Goal: Task Accomplishment & Management: Manage account settings

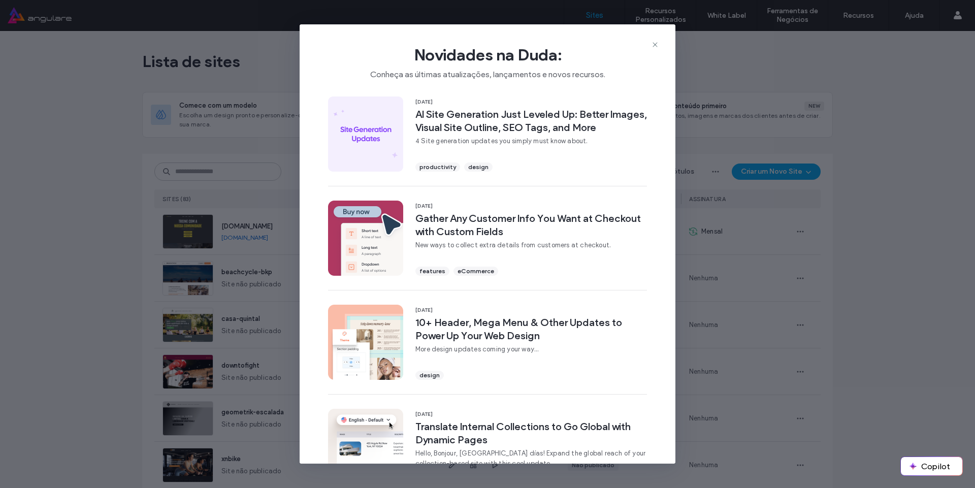
click at [651, 43] on div "Novidades na Duda: Conheça as últimas atualizações, lançamentos e novos recurso…" at bounding box center [488, 58] width 376 height 68
click at [652, 43] on icon at bounding box center [655, 45] width 8 height 8
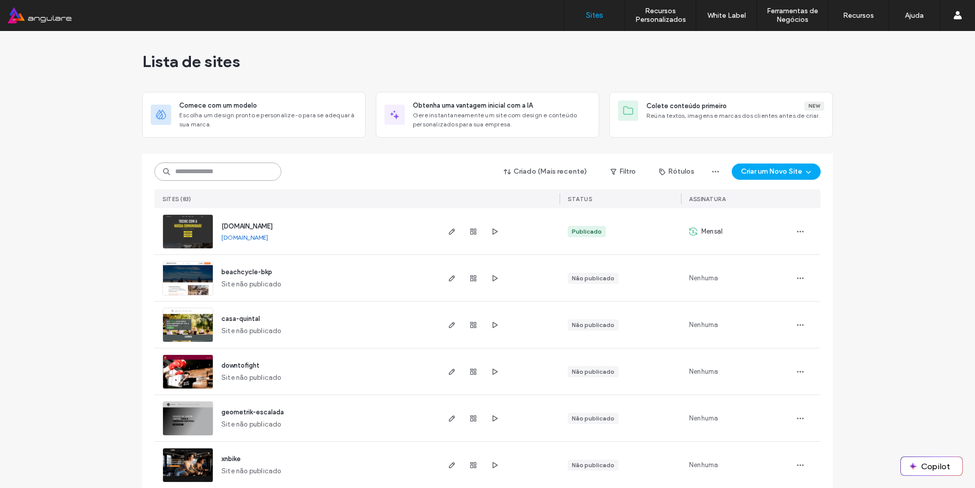
click at [233, 174] on input at bounding box center [217, 172] width 127 height 18
click at [448, 231] on icon "button" at bounding box center [452, 232] width 8 height 8
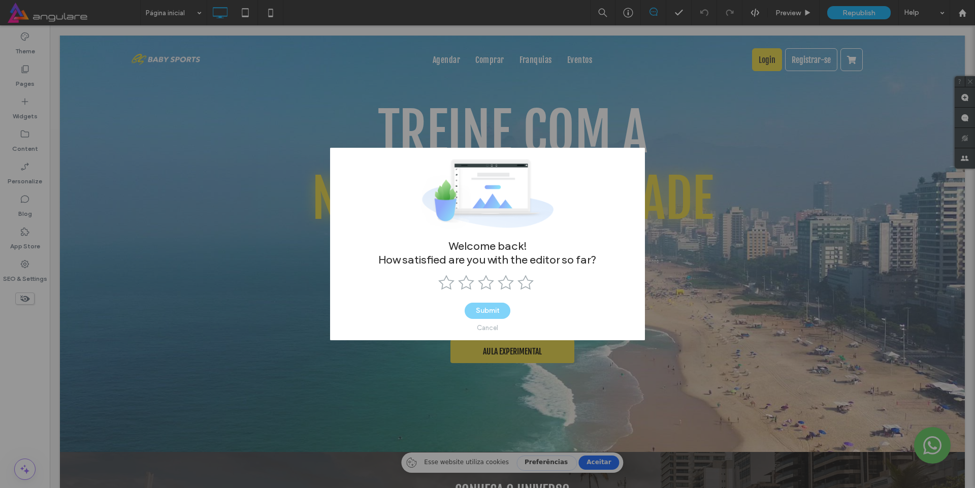
click at [490, 330] on div "Cancel" at bounding box center [487, 328] width 21 height 8
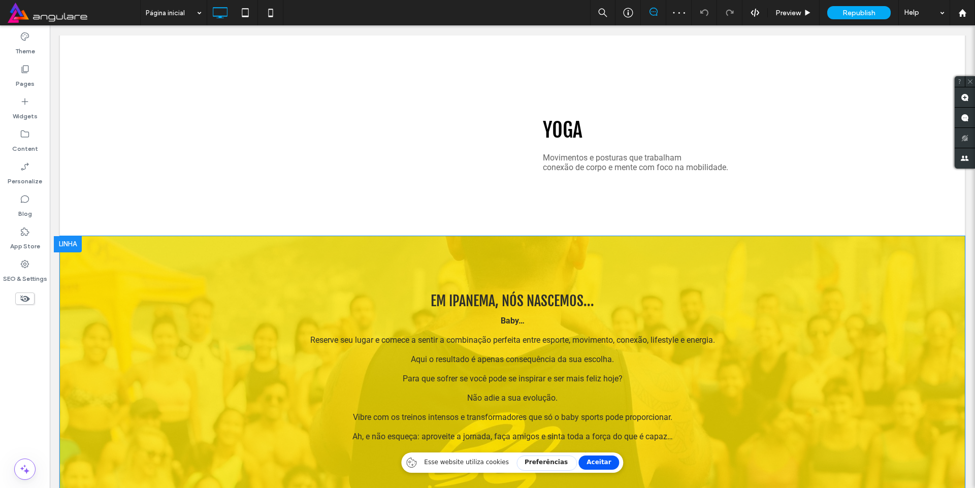
scroll to position [1974, 0]
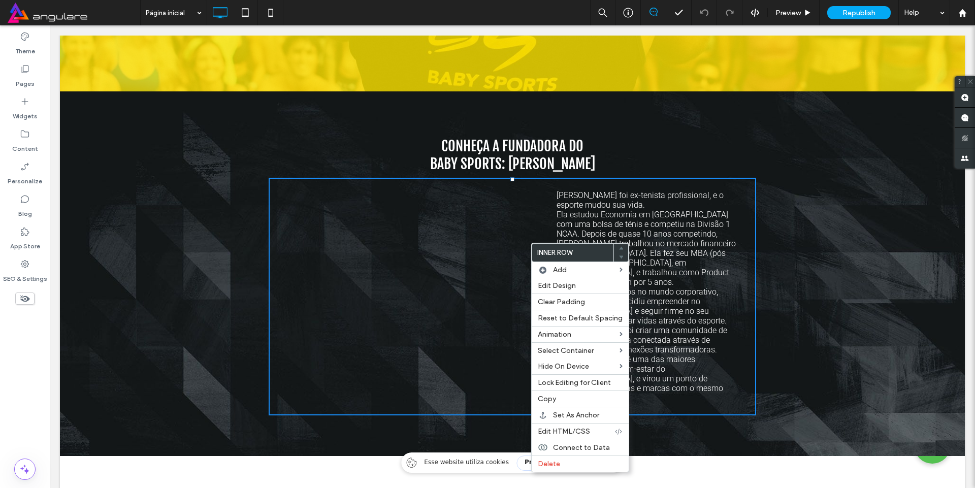
click at [282, 387] on div "Click To Paste [PERSON_NAME] foi ex-tenista profissional, e o esporte mudou sua…" at bounding box center [513, 297] width 488 height 238
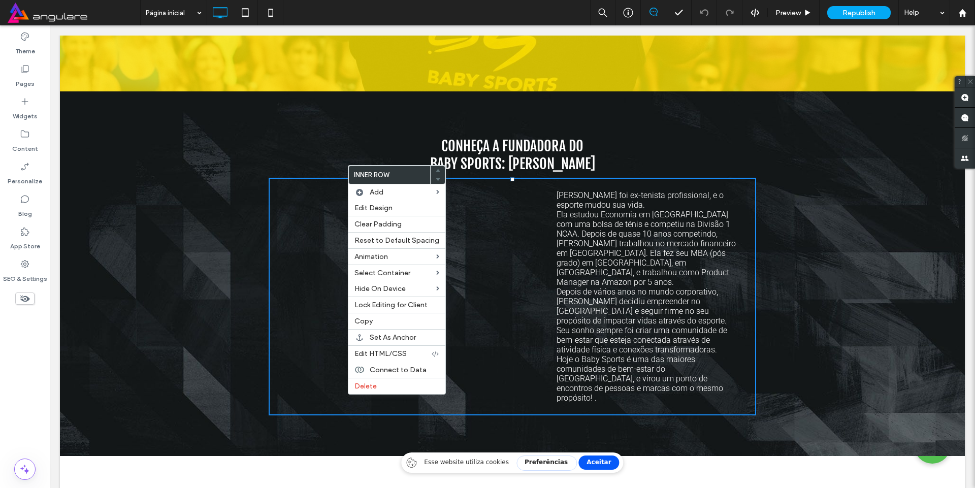
click at [245, 302] on div "CONHEÇA A FUNDADORA DO BABY SPORTS: [PERSON_NAME] ﻿ Click To Paste [PERSON_NAME…" at bounding box center [512, 273] width 905 height 365
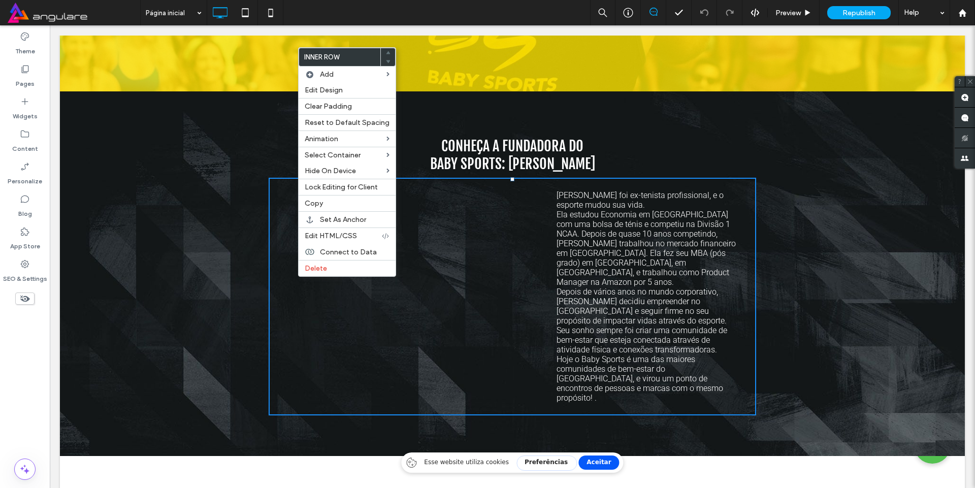
click at [530, 274] on div "Click To Paste" at bounding box center [419, 296] width 261 height 222
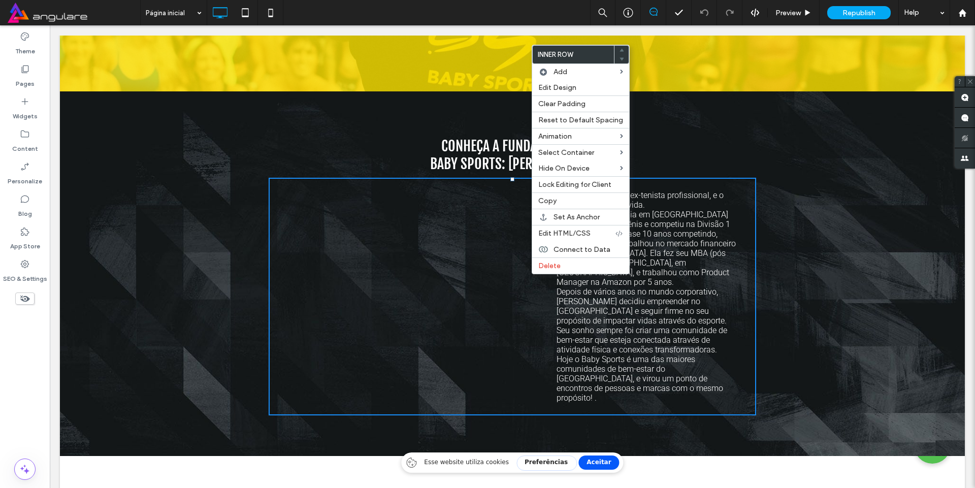
click at [534, 283] on div "Click To Paste" at bounding box center [419, 296] width 261 height 222
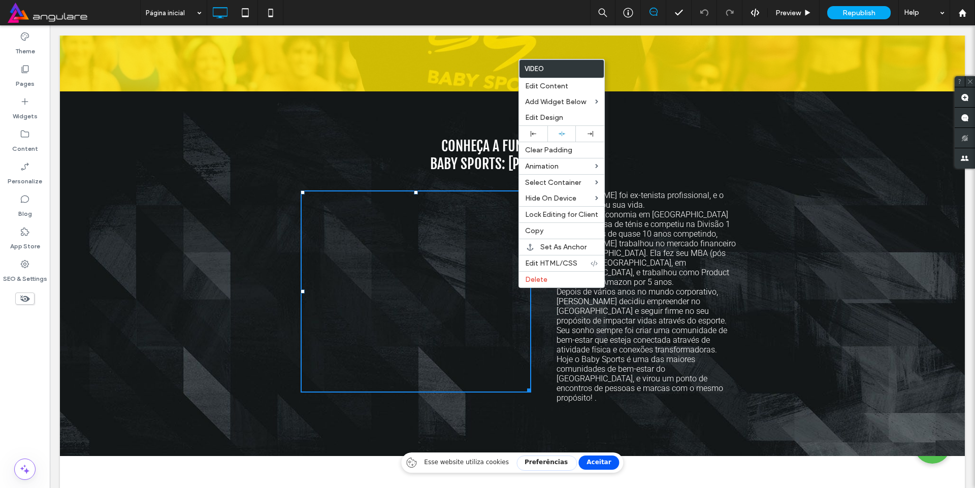
click at [531, 345] on div "Click To Paste" at bounding box center [419, 296] width 261 height 222
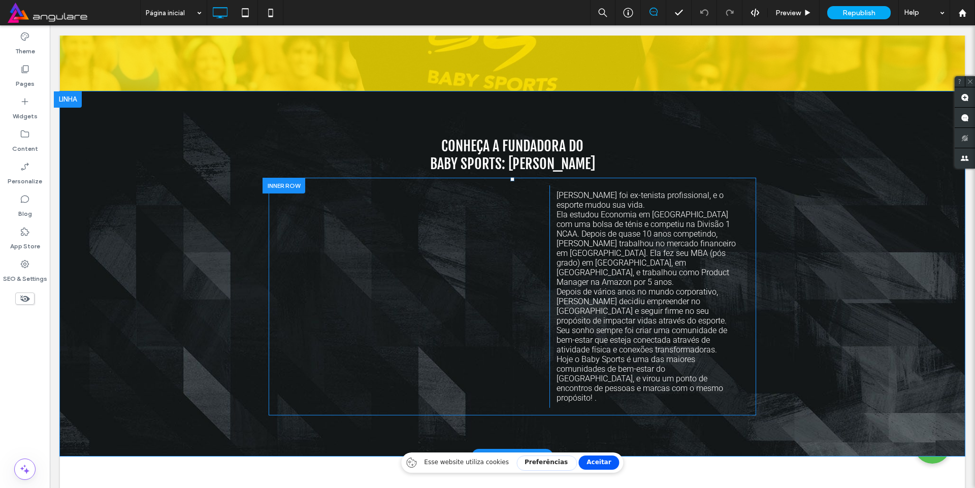
click at [538, 340] on div "Click To Paste" at bounding box center [419, 296] width 261 height 222
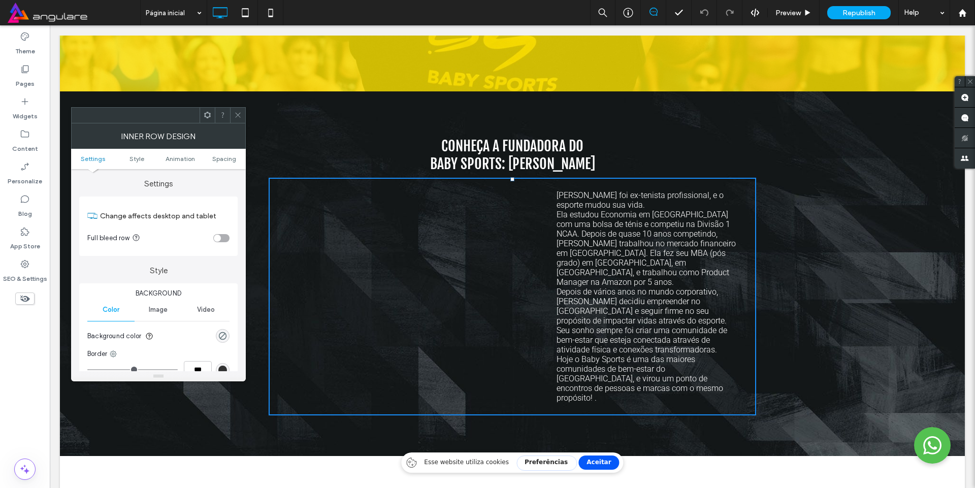
click at [242, 115] on div at bounding box center [237, 115] width 15 height 15
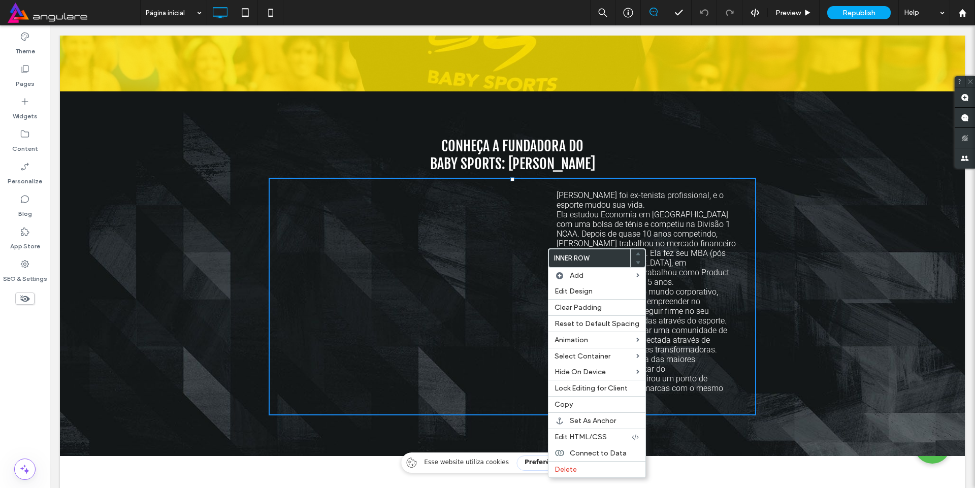
click at [544, 245] on div "Click To Paste" at bounding box center [419, 296] width 261 height 222
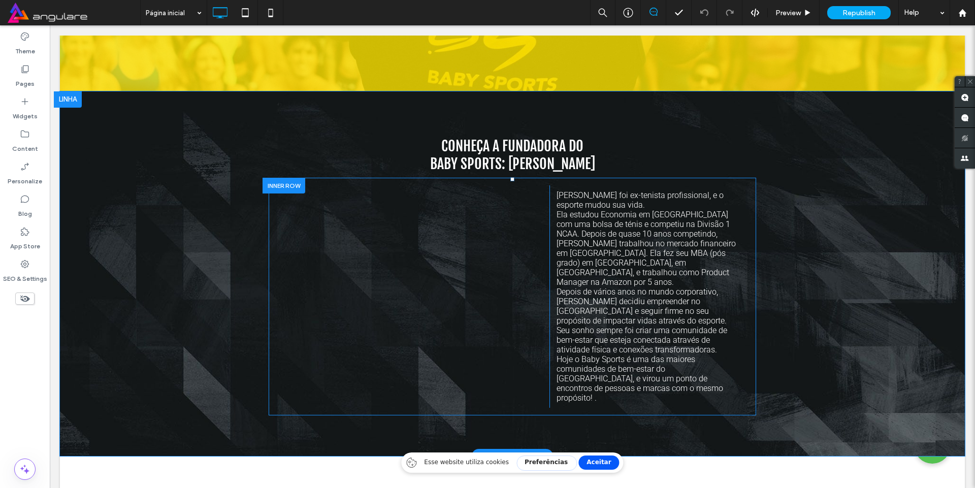
click at [536, 245] on div "Click To Paste" at bounding box center [419, 296] width 261 height 222
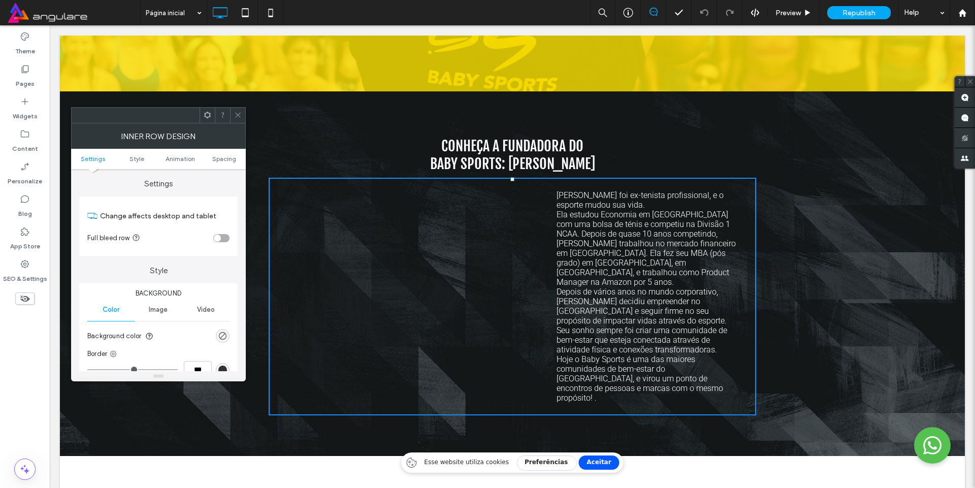
click at [241, 119] on span at bounding box center [238, 115] width 8 height 15
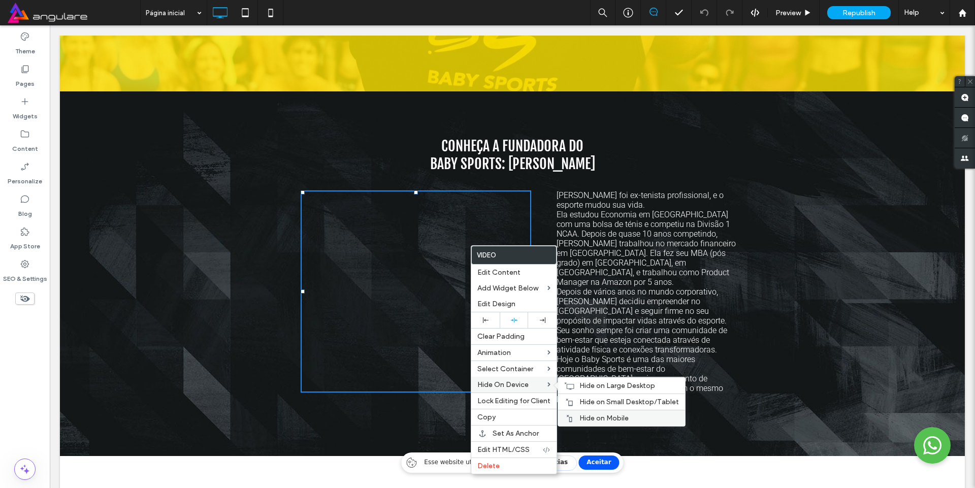
click at [588, 416] on span "Hide on Mobile" at bounding box center [603, 418] width 49 height 9
click at [575, 400] on div "Hide on Small Desktop/Tablet" at bounding box center [621, 402] width 127 height 16
click at [570, 386] on icon at bounding box center [569, 386] width 10 height 8
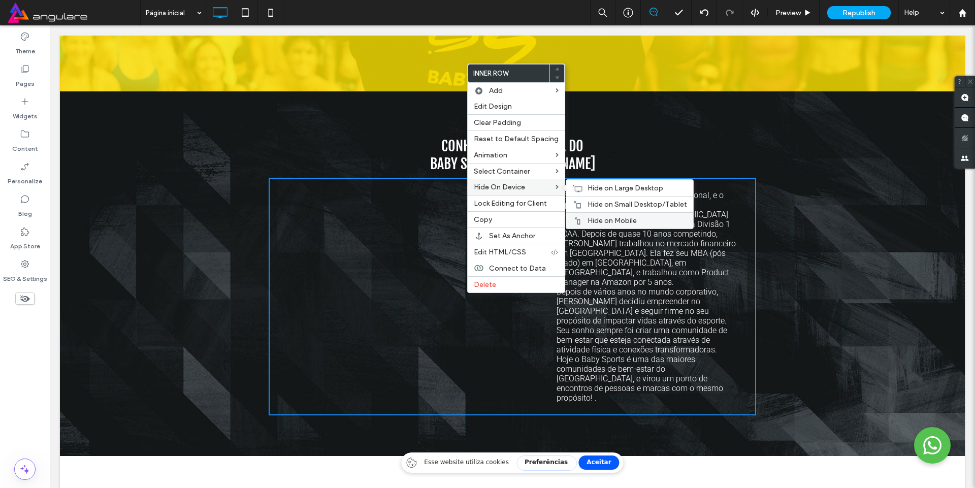
click at [588, 219] on span "Hide on Mobile" at bounding box center [612, 220] width 49 height 9
click at [593, 202] on span "Hide on Small Desktop/Tablet" at bounding box center [638, 204] width 100 height 9
click at [580, 184] on div "Hide on Large Desktop" at bounding box center [629, 188] width 127 height 16
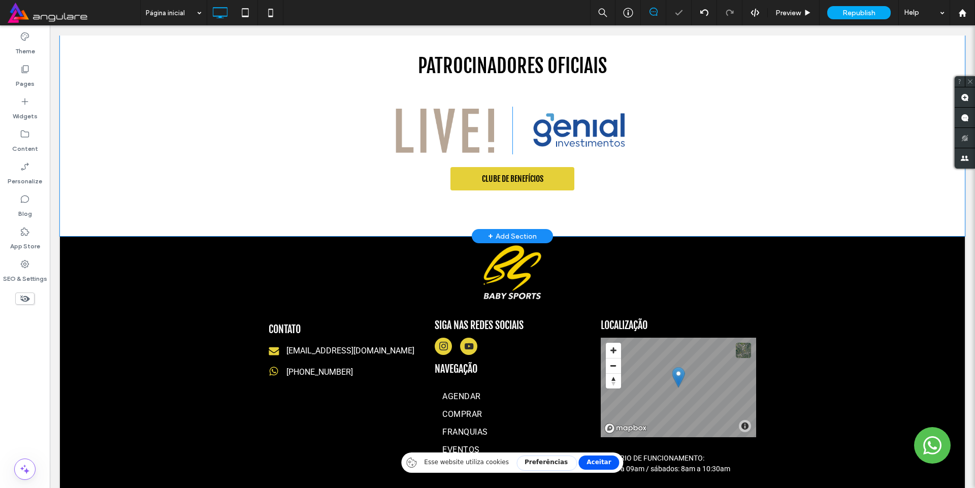
scroll to position [2130, 0]
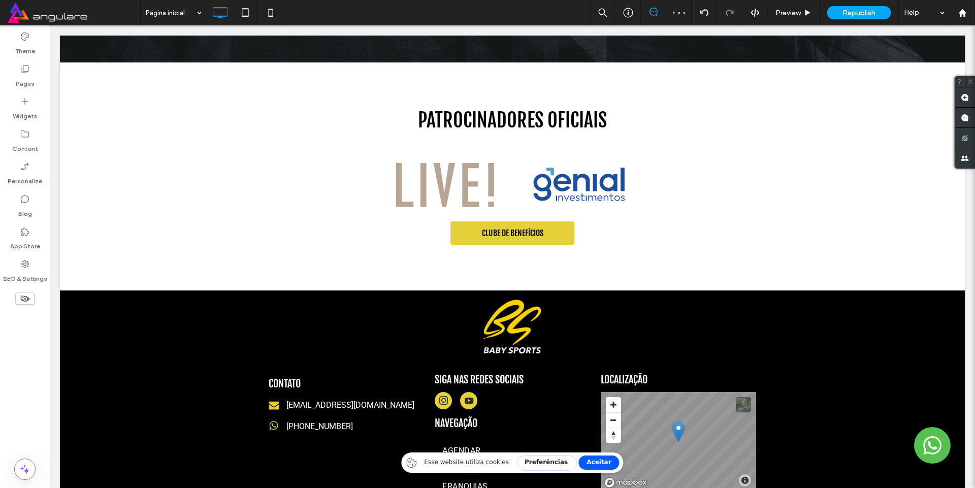
click at [26, 291] on div at bounding box center [25, 298] width 50 height 22
drag, startPoint x: 20, startPoint y: 298, endPoint x: 1, endPoint y: 248, distance: 53.7
click at [20, 298] on icon at bounding box center [24, 298] width 11 height 11
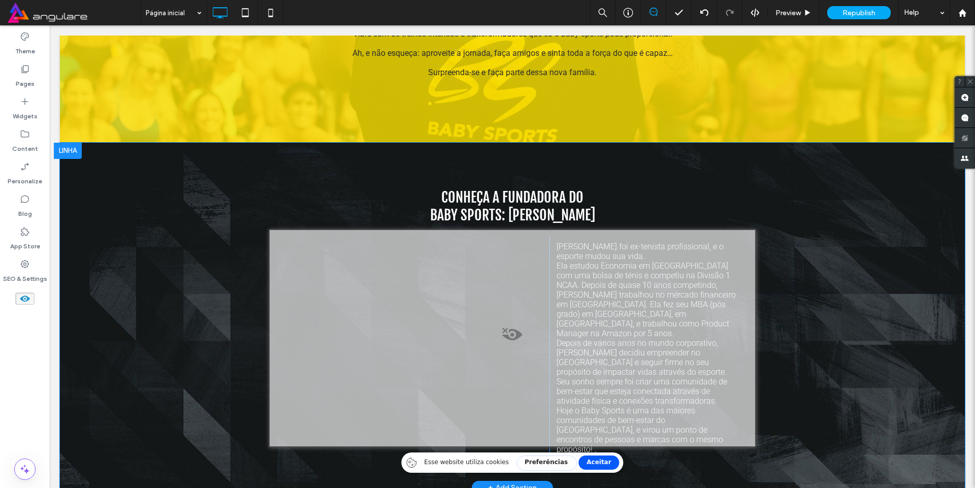
scroll to position [4712, 0]
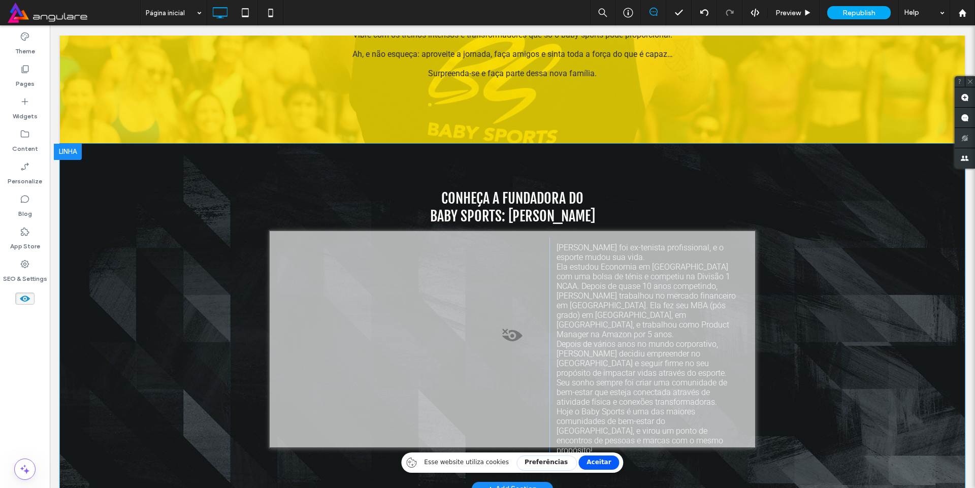
click at [505, 331] on span at bounding box center [512, 338] width 485 height 20
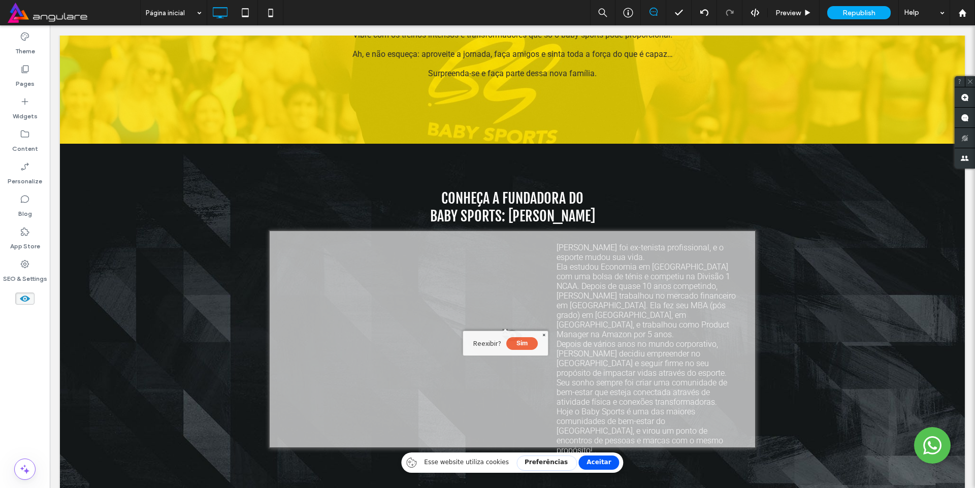
click at [518, 342] on button "Sim" at bounding box center [521, 343] width 31 height 13
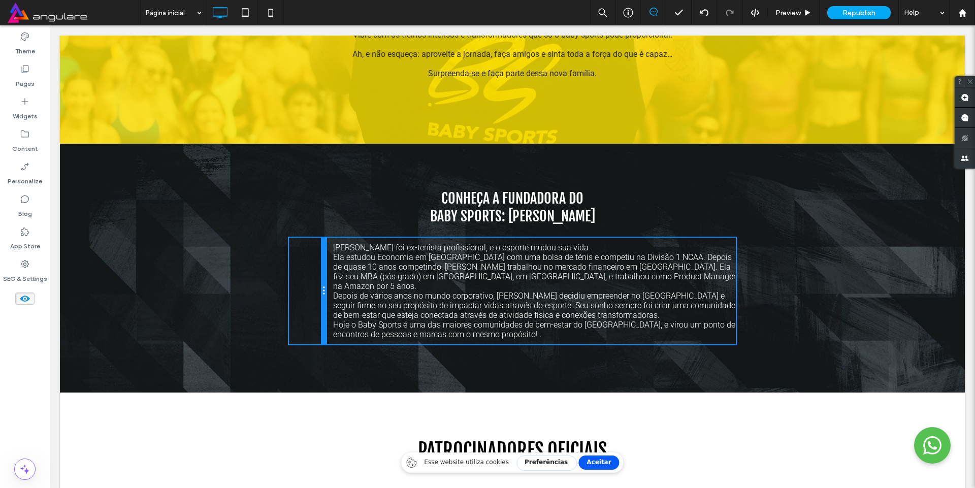
drag, startPoint x: 544, startPoint y: 307, endPoint x: 264, endPoint y: 304, distance: 279.8
click at [264, 304] on div "CONHEÇA A FUNDADORA DO BABY SPORTS: [PERSON_NAME] ﻿ Click To Paste [PERSON_NAME…" at bounding box center [512, 268] width 905 height 249
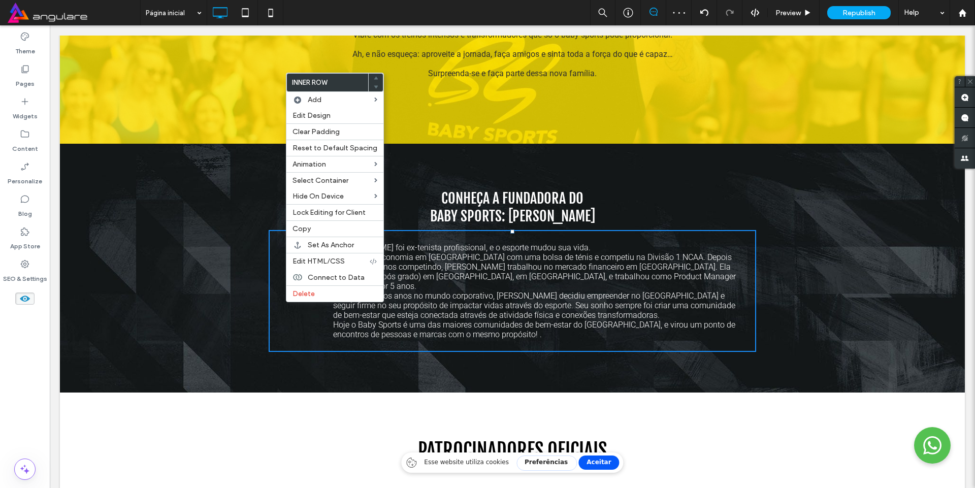
click at [274, 303] on div "Click To Paste [PERSON_NAME] foi ex-tenista profissional, e o esporte mudou sua…" at bounding box center [513, 291] width 488 height 122
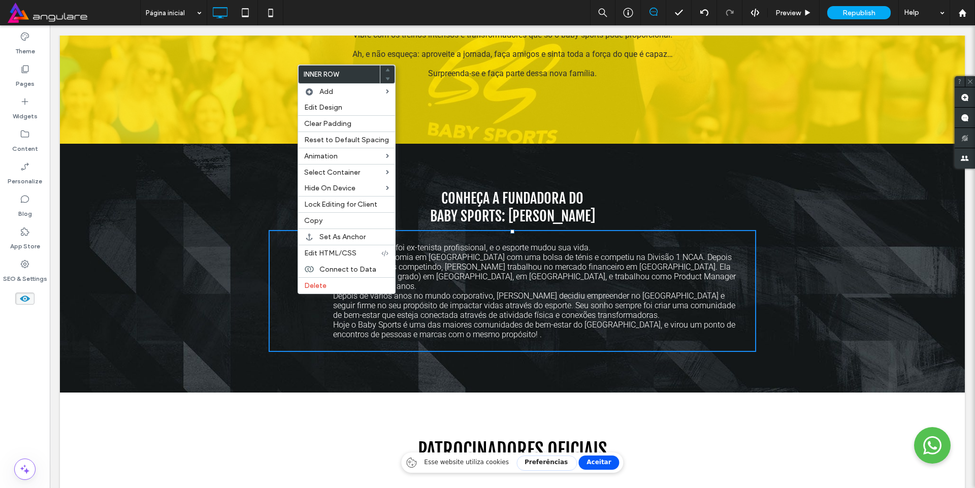
click at [293, 305] on div "Click To Paste" at bounding box center [307, 291] width 37 height 107
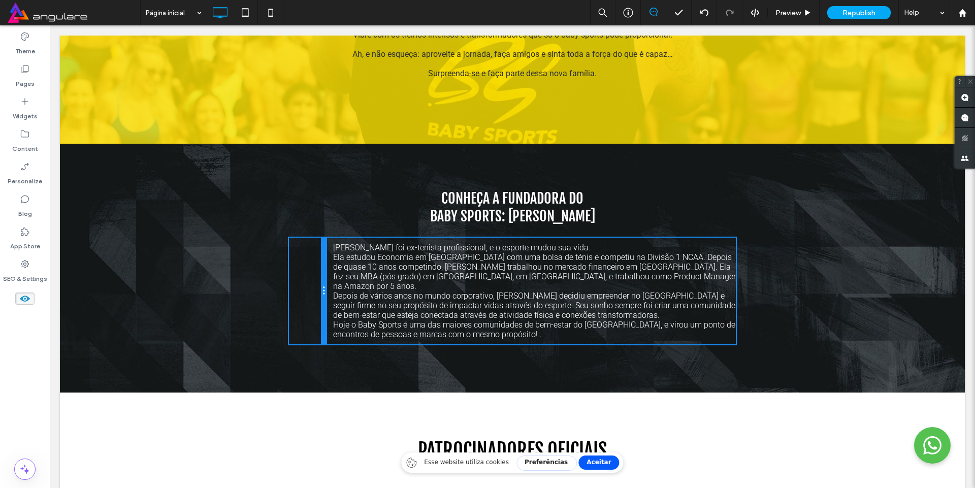
drag, startPoint x: 320, startPoint y: 294, endPoint x: 130, endPoint y: 275, distance: 191.4
click at [130, 275] on div "CONHEÇA A FUNDADORA DO BABY SPORTS: [PERSON_NAME] ﻿ Click To Paste [PERSON_NAME…" at bounding box center [512, 268] width 905 height 249
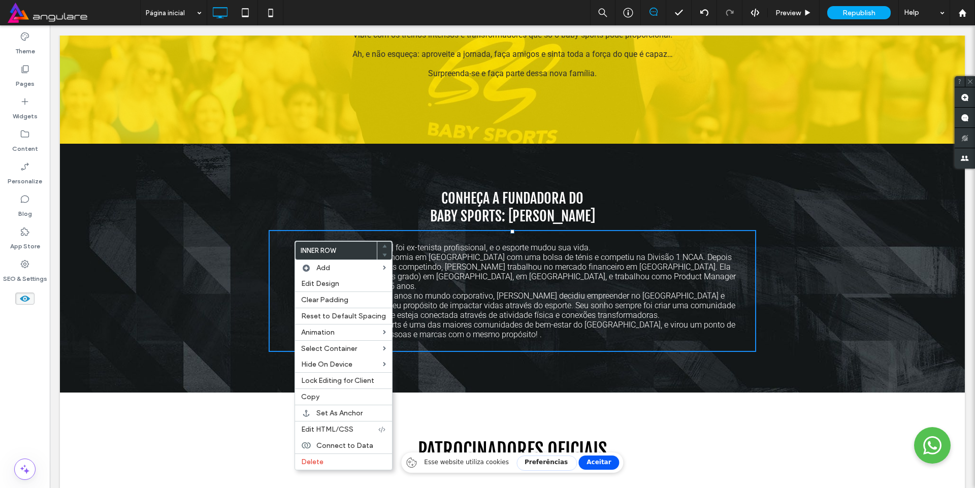
click at [273, 275] on div "Click To Paste [PERSON_NAME] foi ex-tenista profissional, e o esporte mudou sua…" at bounding box center [513, 291] width 488 height 122
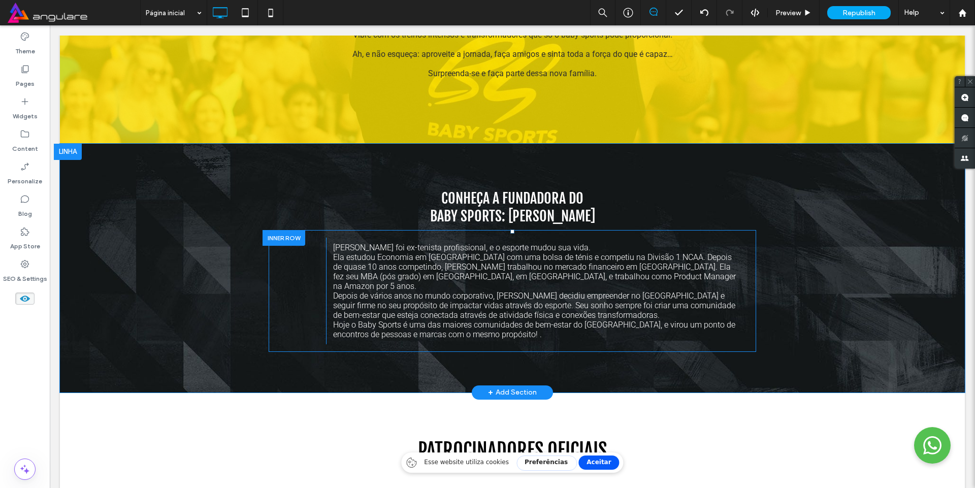
click at [289, 274] on div "Click To Paste" at bounding box center [307, 291] width 37 height 107
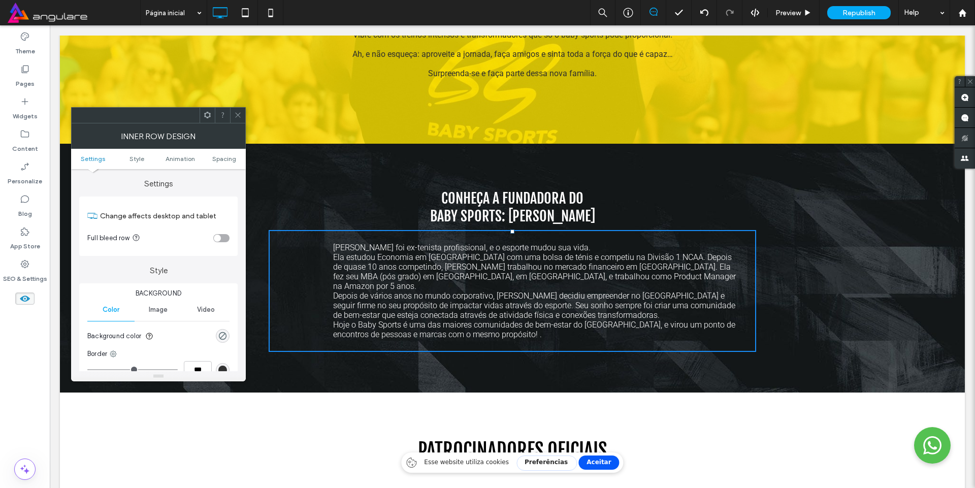
click at [303, 276] on div "Click To Paste" at bounding box center [307, 291] width 37 height 107
click at [239, 112] on icon at bounding box center [238, 115] width 8 height 8
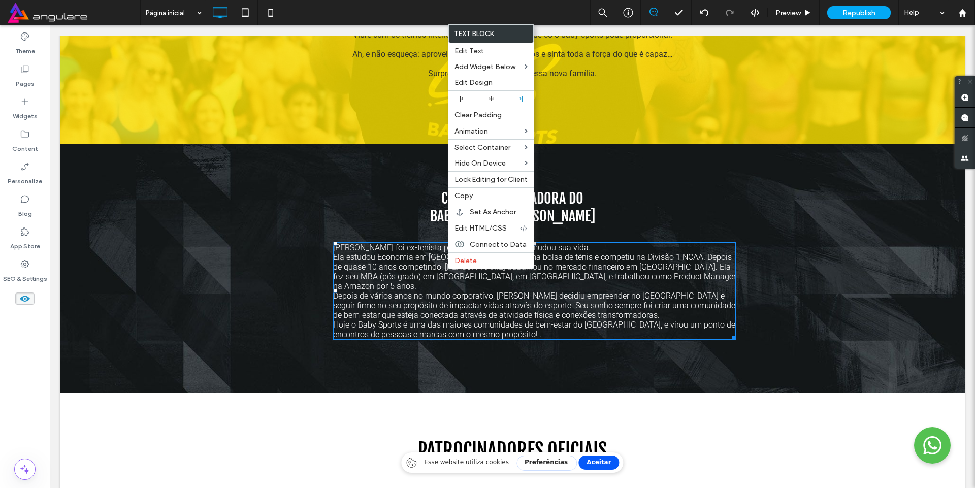
click at [392, 266] on span "Ela estudou Economia em [GEOGRAPHIC_DATA] com uma bolsa de ténis e competiu na …" at bounding box center [534, 271] width 403 height 39
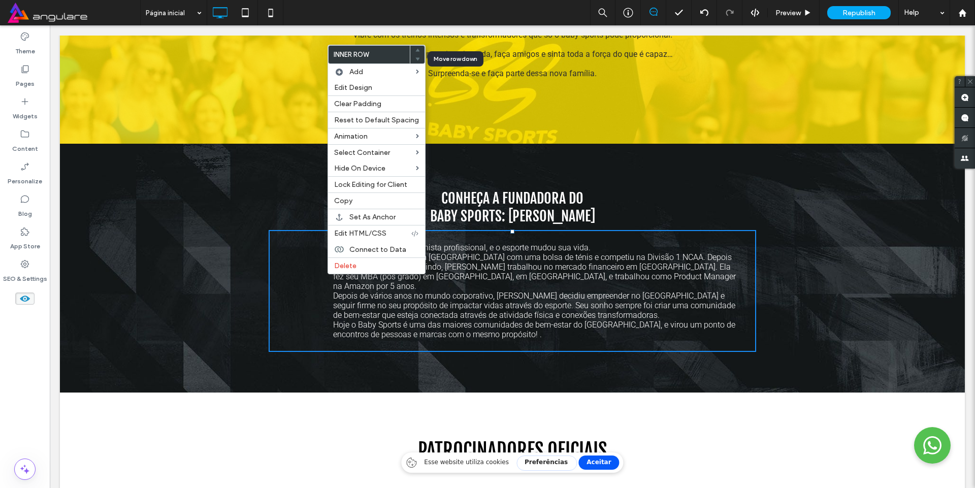
click at [411, 61] on div at bounding box center [417, 59] width 14 height 9
click at [415, 51] on icon at bounding box center [417, 50] width 4 height 4
click at [314, 271] on div "Click To Paste" at bounding box center [307, 291] width 37 height 107
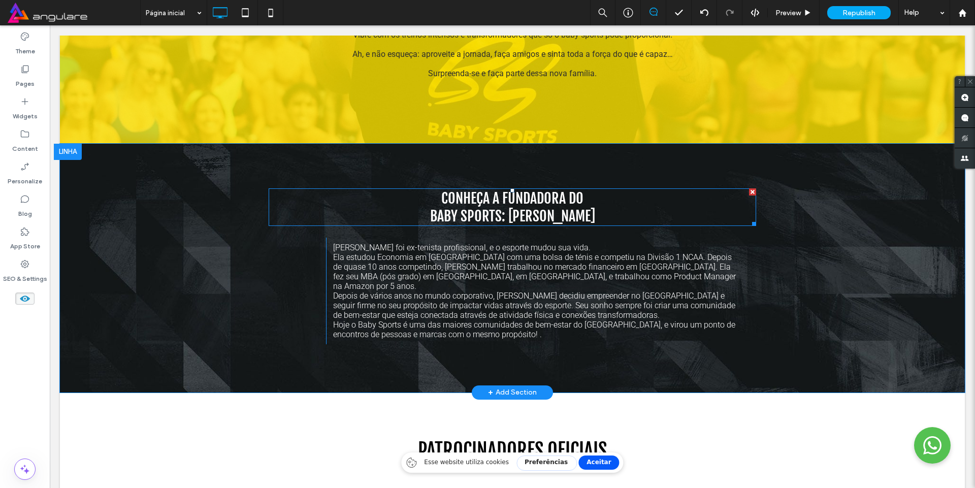
click at [285, 223] on h1 "CONHEÇA A FUNDADORA DO BABY SPORTS: [PERSON_NAME] ﻿" at bounding box center [513, 207] width 488 height 36
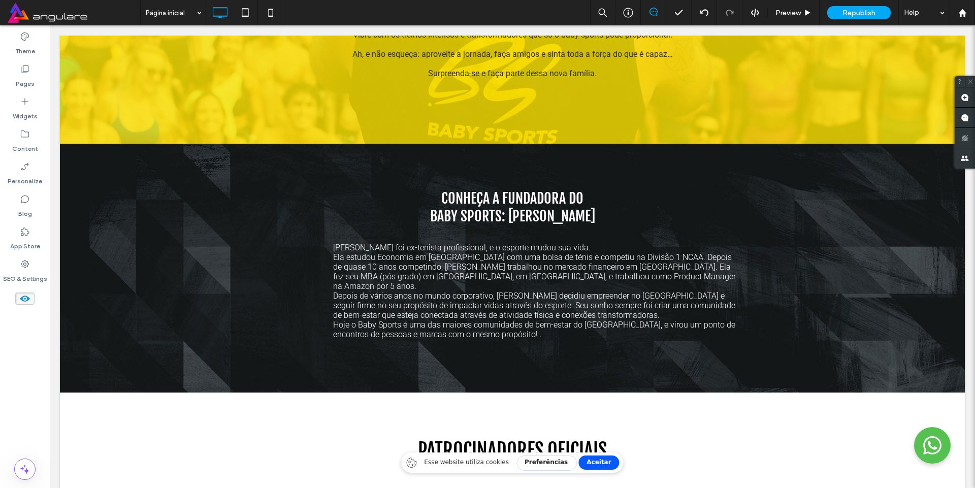
click at [275, 252] on div "Click To Paste [PERSON_NAME] foi ex-tenista profissional, e o esporte mudou sua…" at bounding box center [513, 291] width 488 height 122
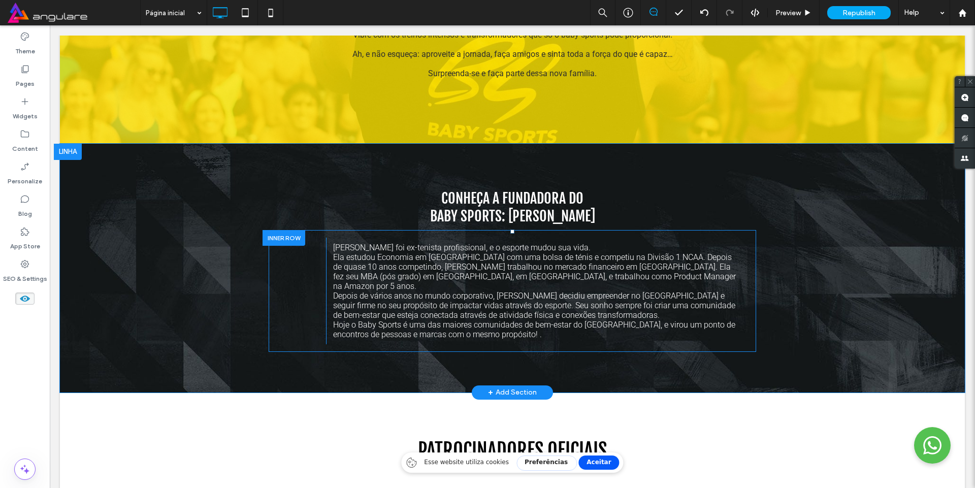
click at [293, 237] on div at bounding box center [284, 238] width 43 height 16
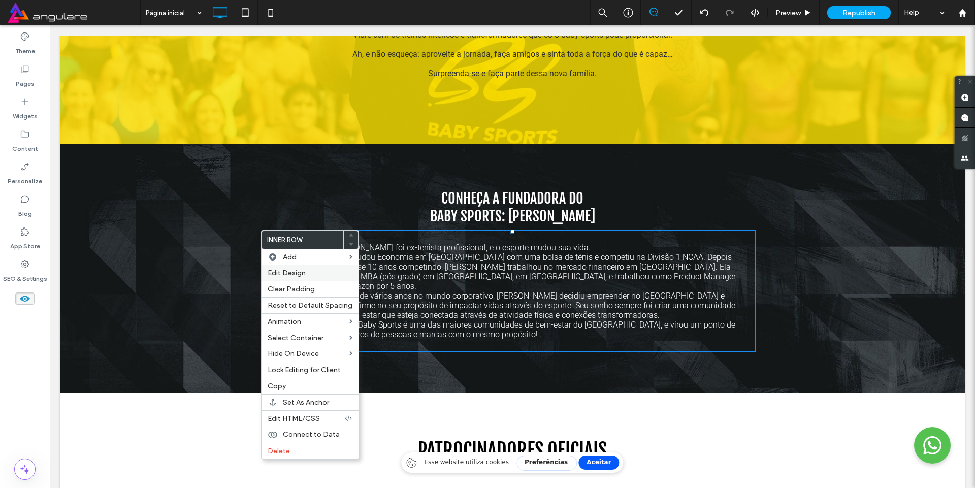
click at [298, 269] on span "Edit Design" at bounding box center [287, 273] width 38 height 9
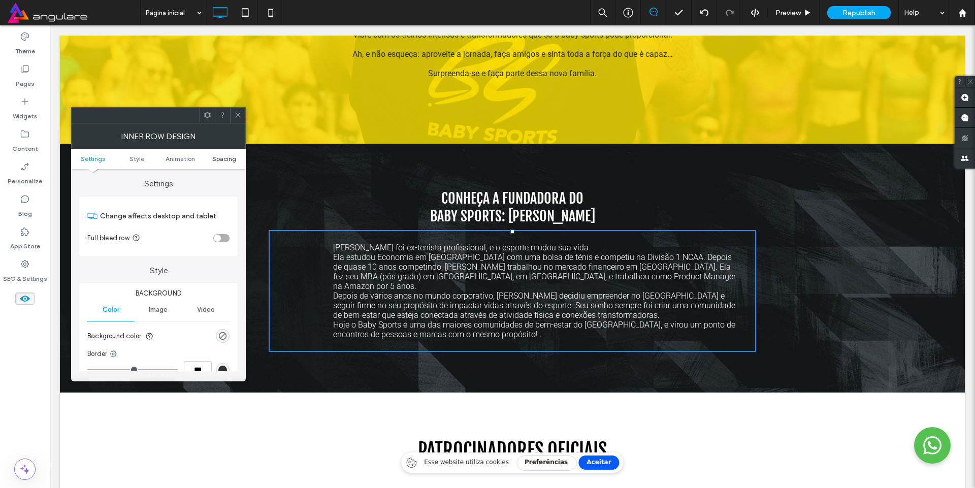
click at [221, 158] on span "Spacing" at bounding box center [224, 159] width 24 height 8
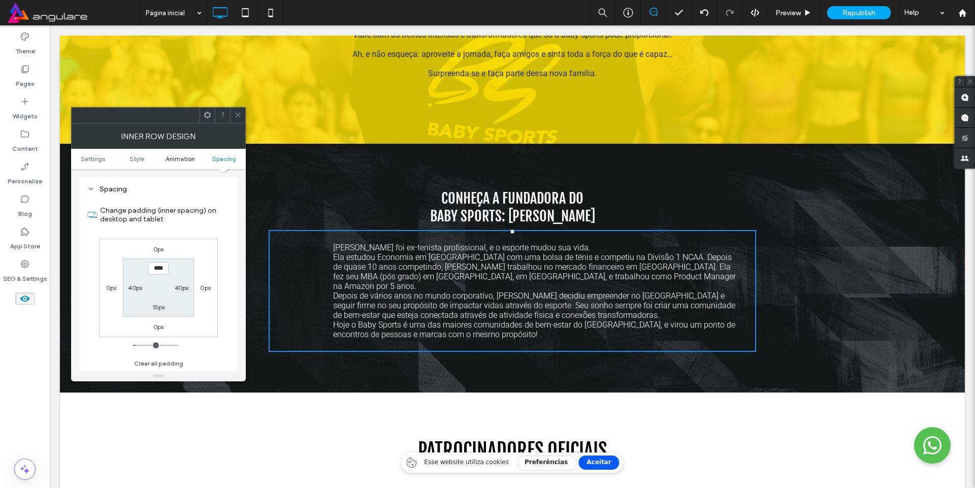
click at [185, 159] on span "Animation" at bounding box center [180, 159] width 29 height 8
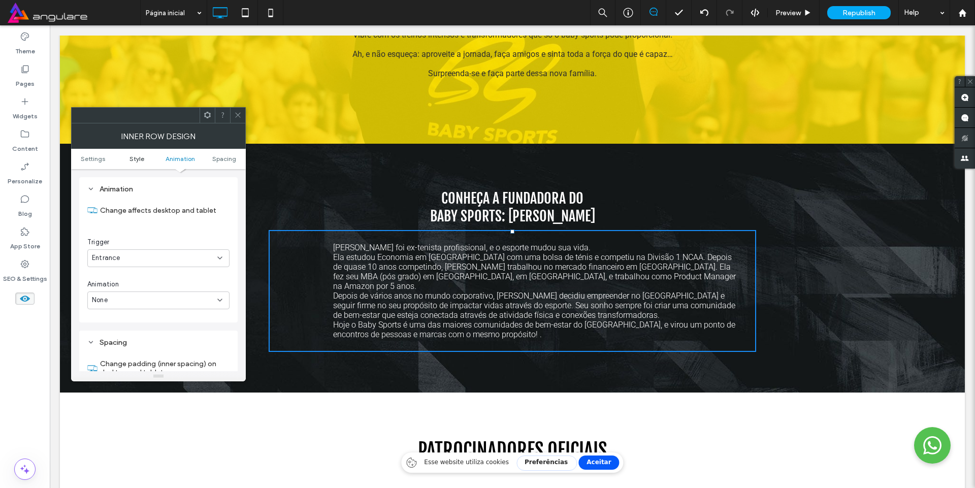
click at [150, 160] on link "Style" at bounding box center [137, 159] width 44 height 8
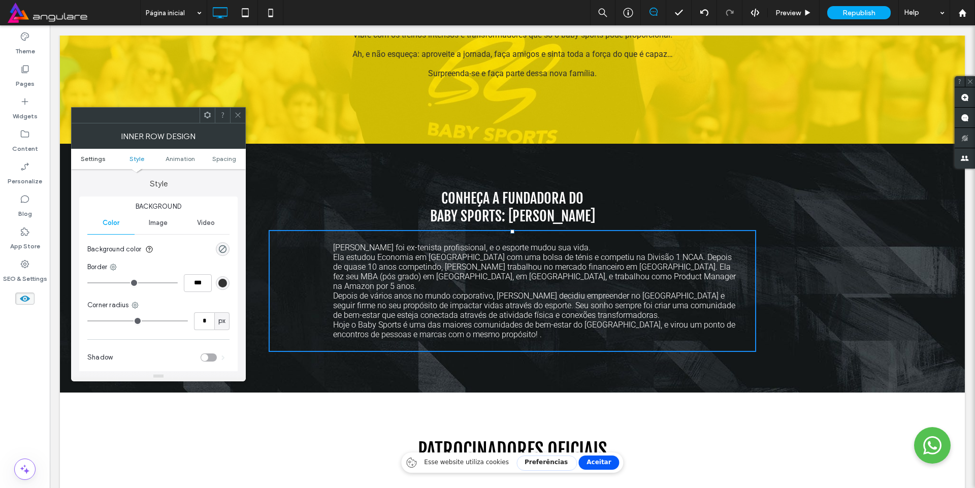
click at [95, 157] on span "Settings" at bounding box center [93, 159] width 24 height 8
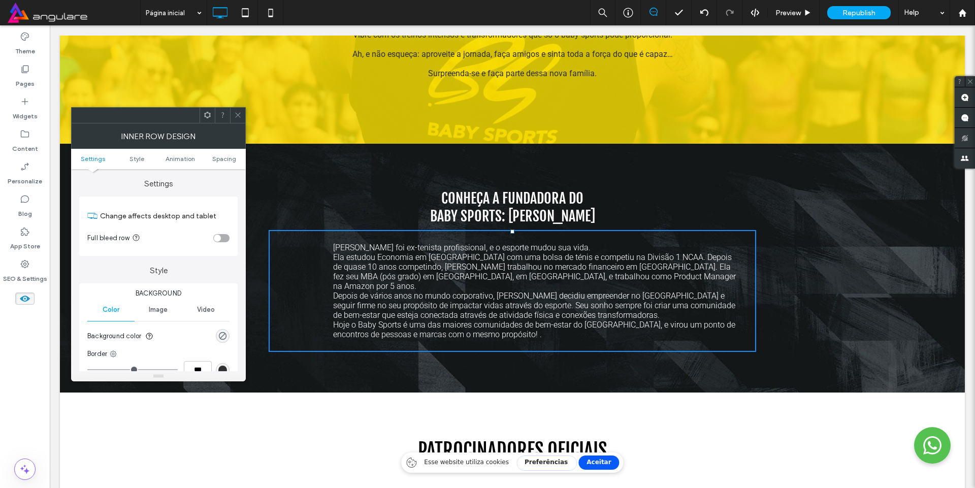
scroll to position [0, 0]
click at [239, 114] on icon at bounding box center [238, 115] width 8 height 8
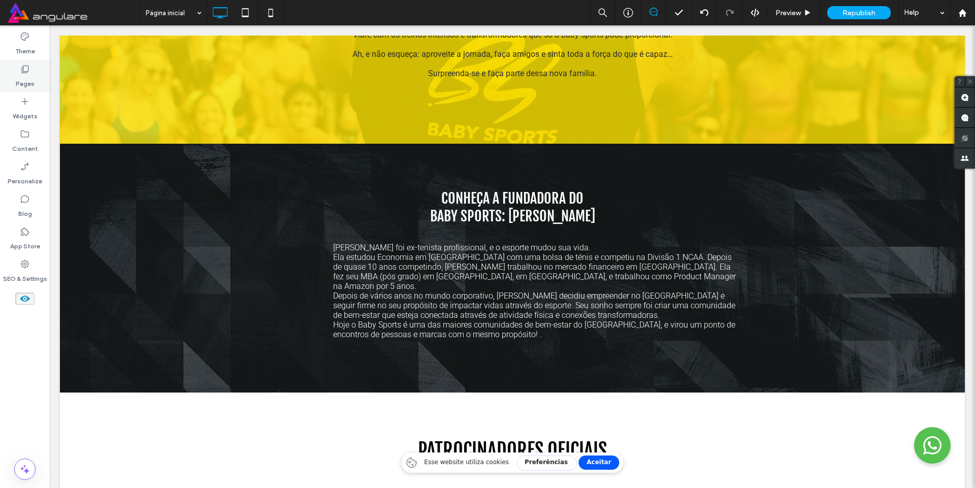
click at [26, 79] on label "Pages" at bounding box center [25, 81] width 19 height 14
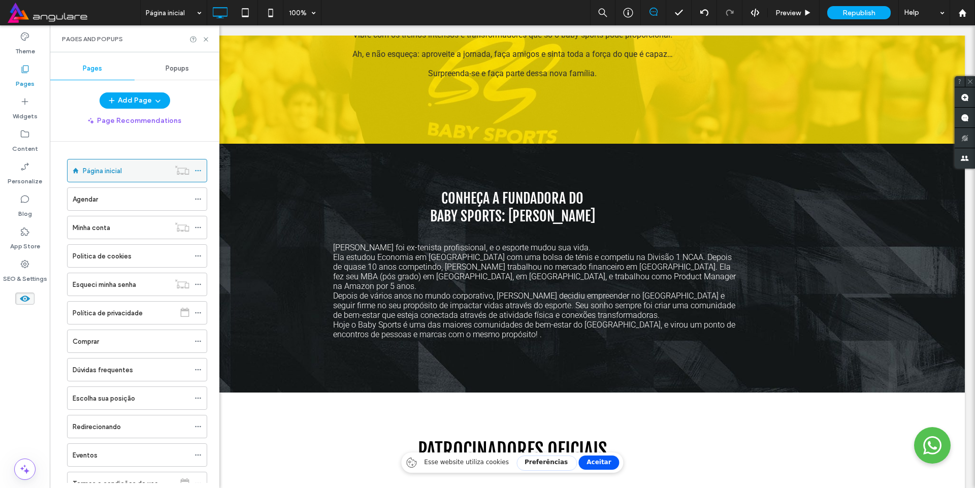
click at [202, 171] on div at bounding box center [200, 170] width 12 height 15
click at [195, 168] on icon at bounding box center [197, 170] width 7 height 7
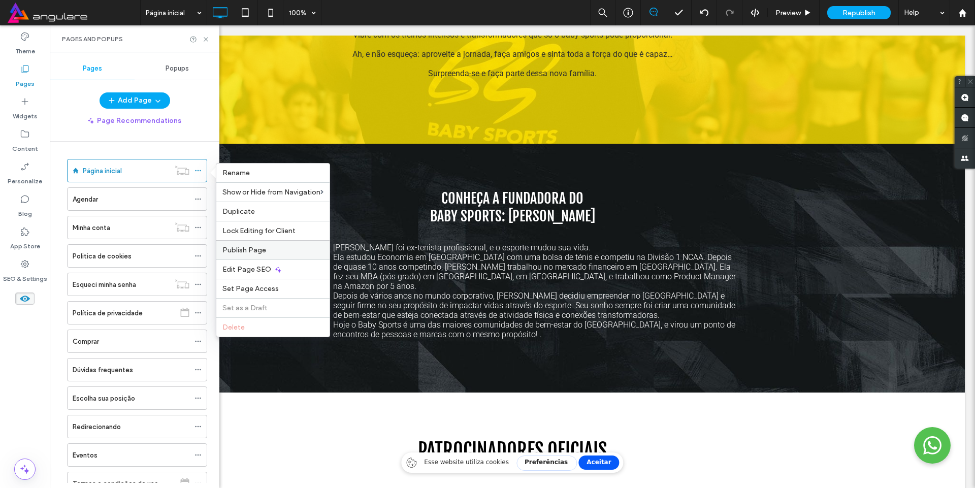
click at [240, 247] on span "Publish Page" at bounding box center [244, 250] width 44 height 9
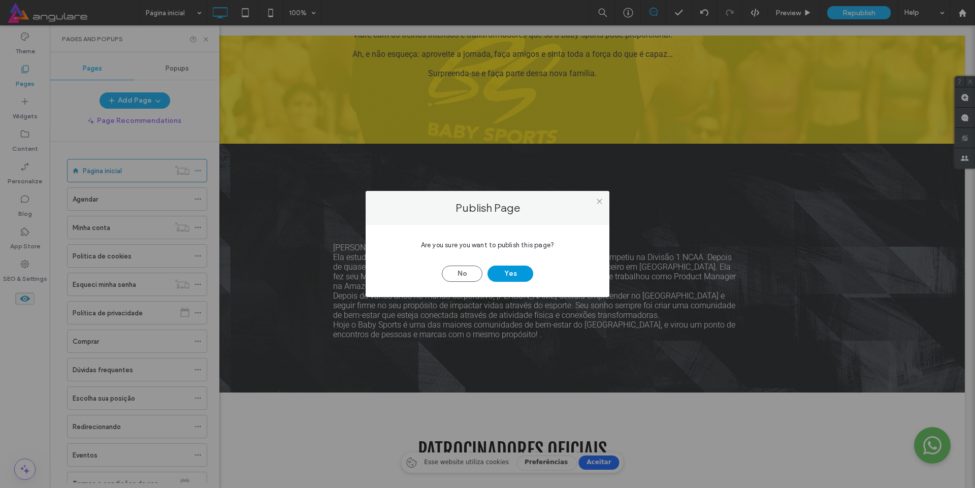
click at [501, 275] on button "Yes" at bounding box center [511, 274] width 46 height 16
